Goal: Information Seeking & Learning: Learn about a topic

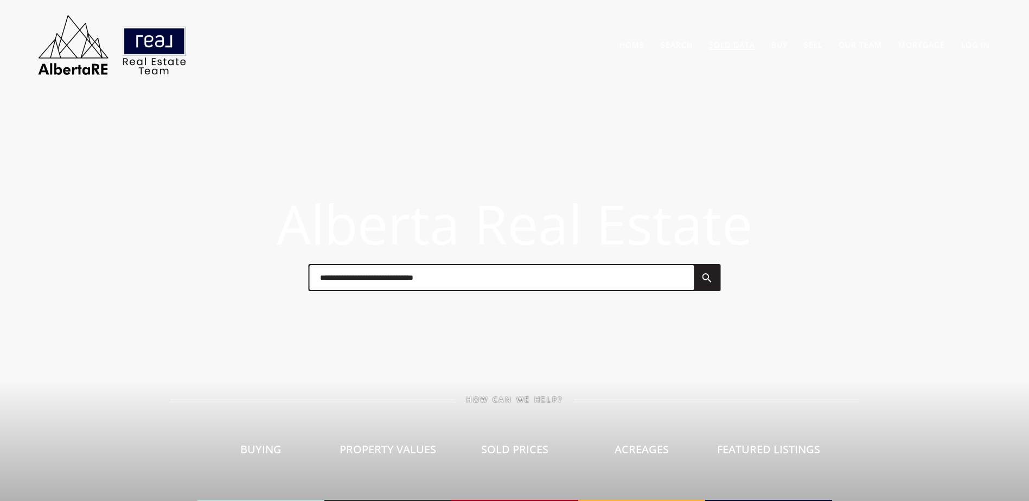
click at [724, 44] on link "Sold Data" at bounding box center [732, 45] width 46 height 10
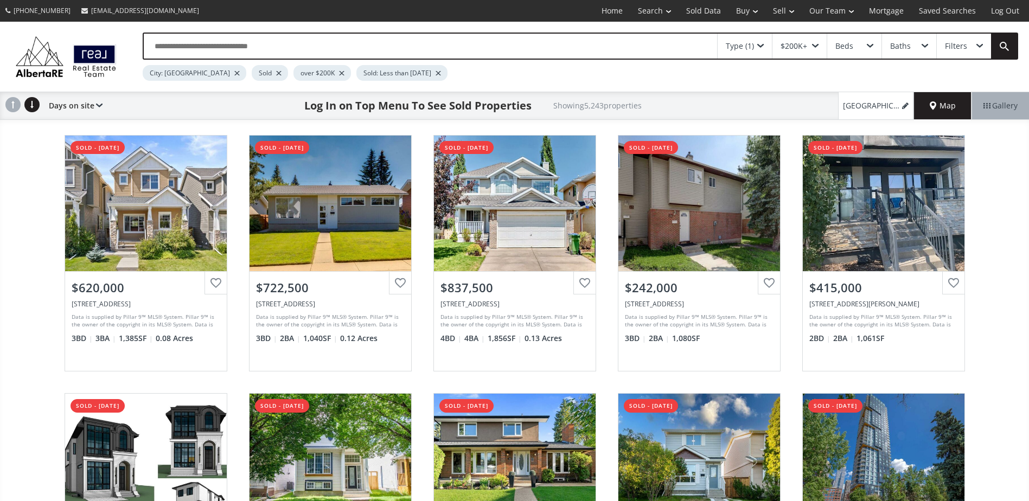
click at [276, 73] on div at bounding box center [278, 73] width 5 height 4
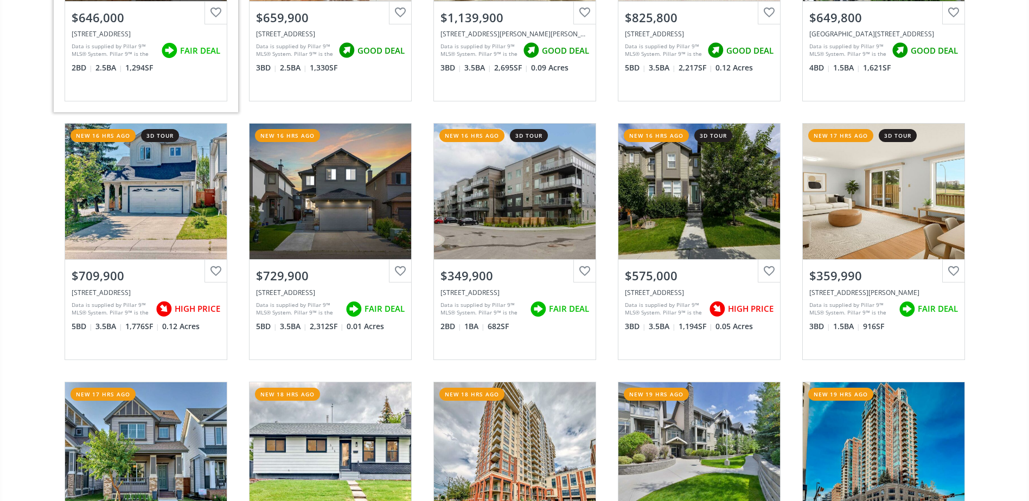
scroll to position [1574, 0]
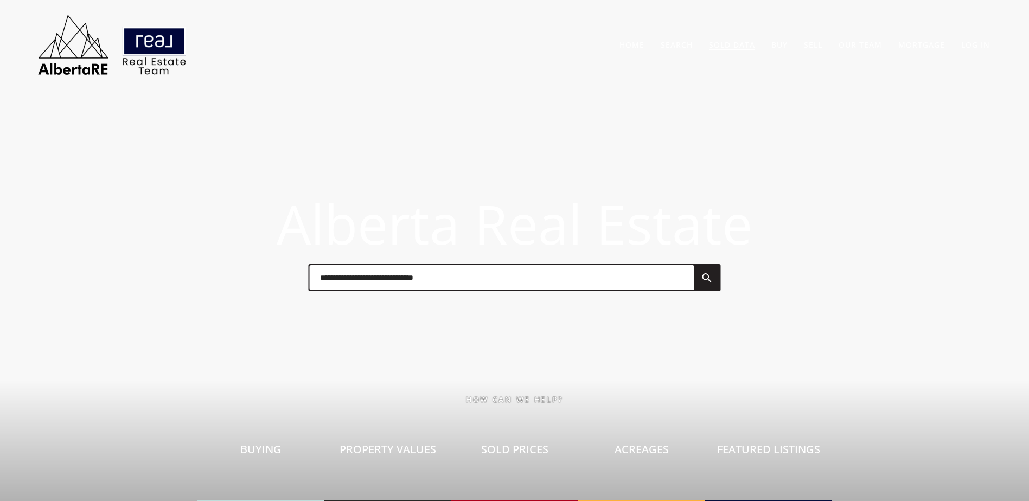
click at [727, 48] on link "Sold Data" at bounding box center [732, 45] width 46 height 10
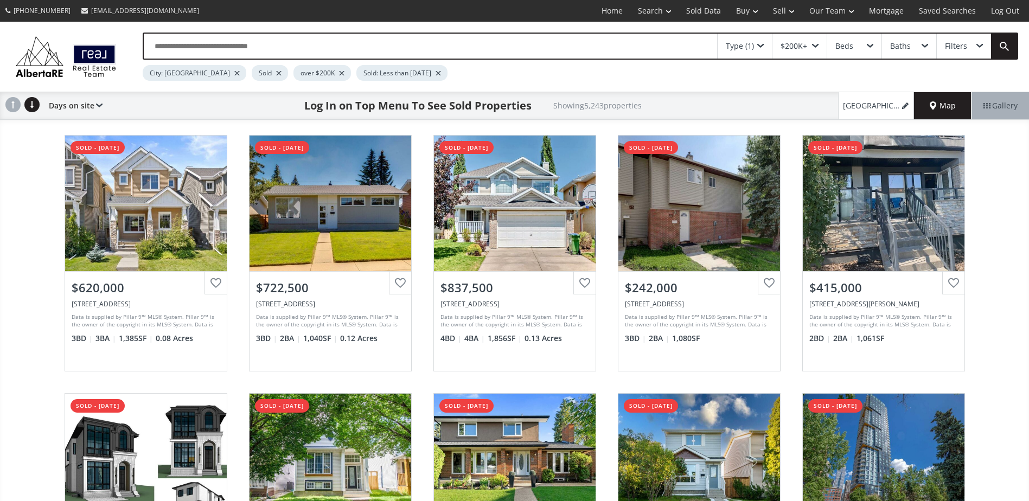
click at [276, 74] on div at bounding box center [278, 73] width 5 height 4
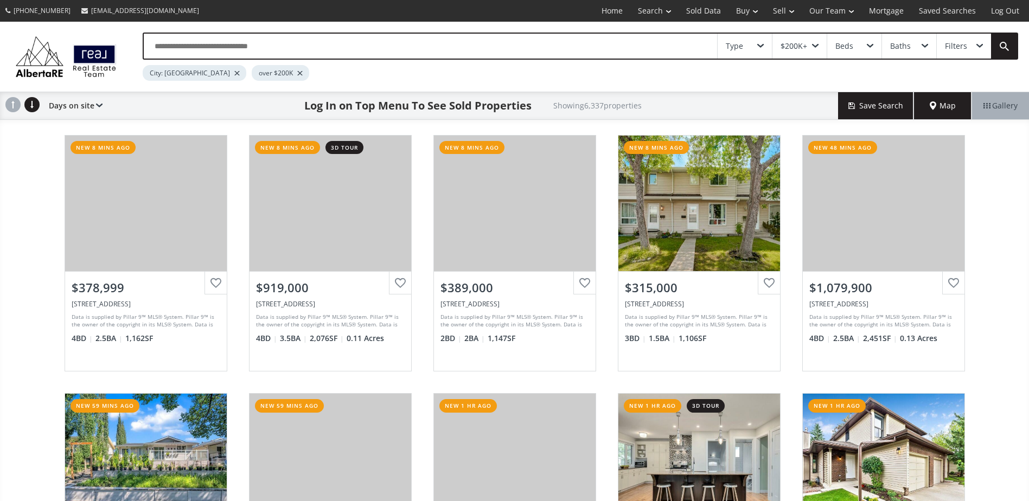
click at [23, 235] on div "[GEOGRAPHIC_DATA] 0C1 new 8 mins ago View Photos & Details $378,999 [STREET_ADD…" at bounding box center [514, 382] width 1029 height 517
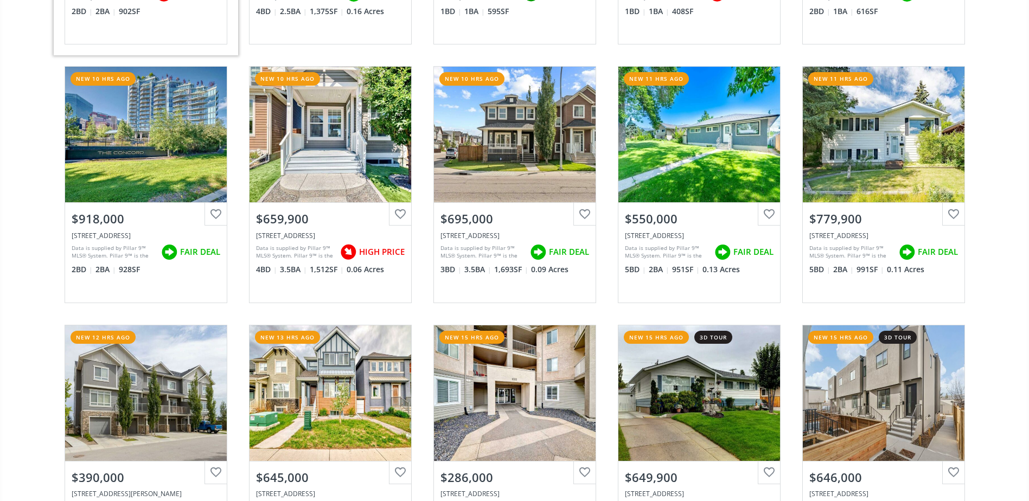
scroll to position [1140, 0]
